Goal: Find specific page/section

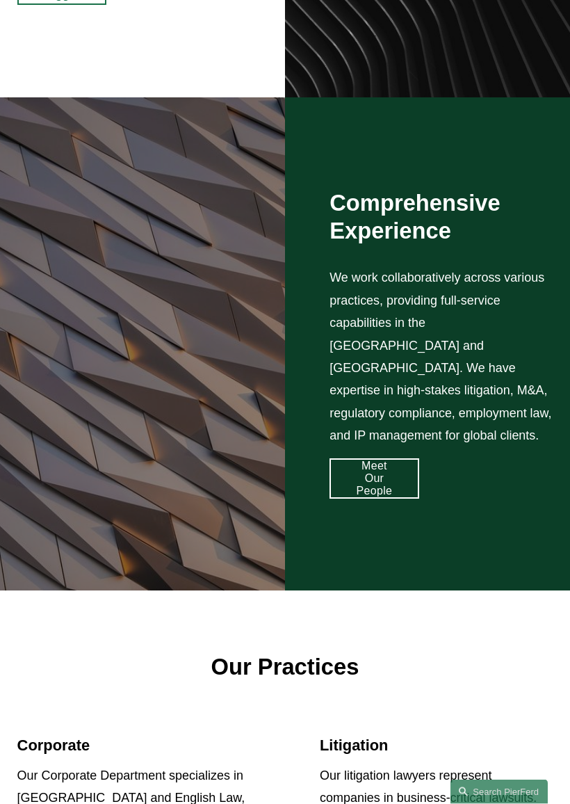
scroll to position [1035, 0]
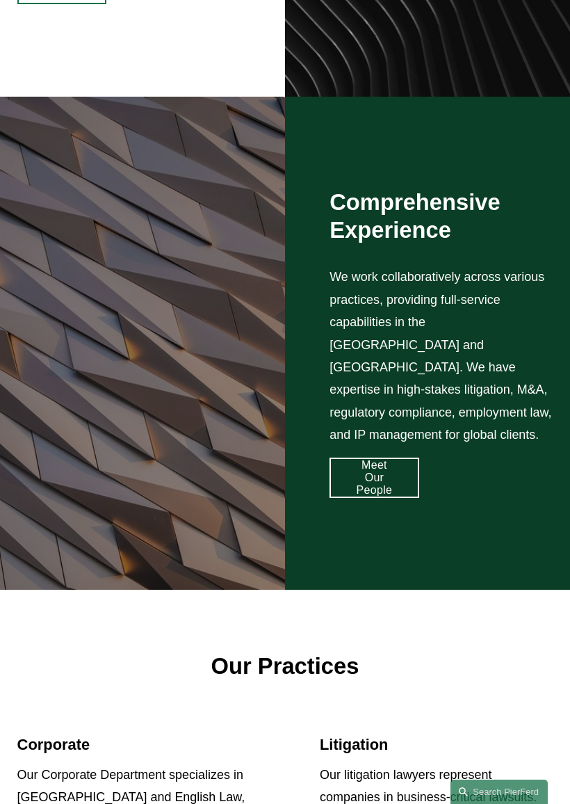
click at [384, 461] on link "Meet Our People" at bounding box center [373, 477] width 89 height 40
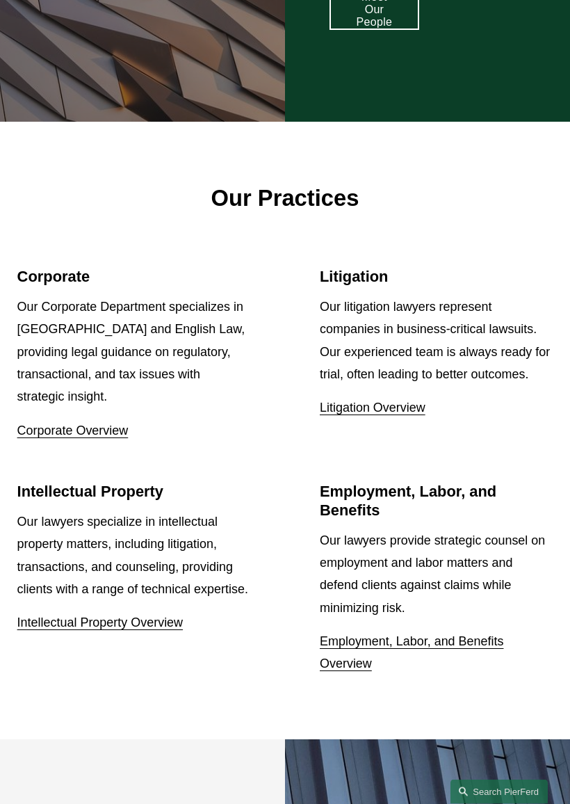
scroll to position [1503, 0]
click at [93, 423] on link "Corporate Overview" at bounding box center [72, 430] width 111 height 14
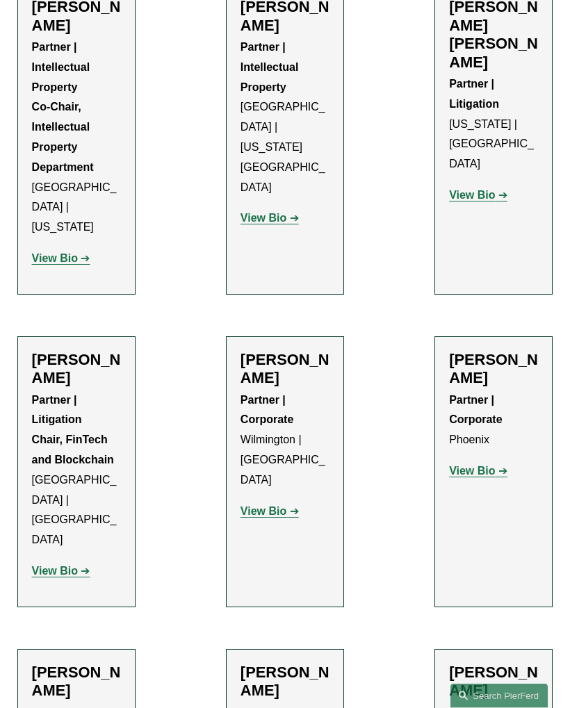
scroll to position [12999, 0]
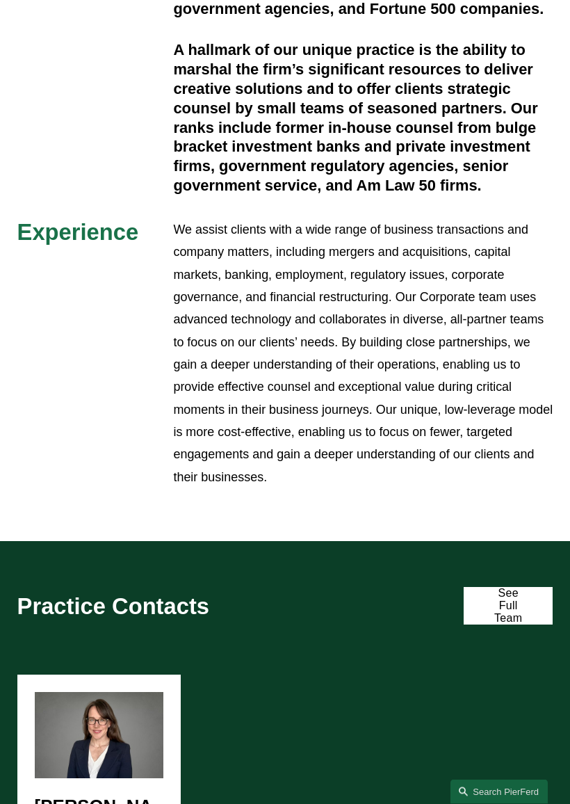
scroll to position [435, 0]
click at [510, 587] on link "See Full Team" at bounding box center [508, 606] width 89 height 38
